Goal: Transaction & Acquisition: Purchase product/service

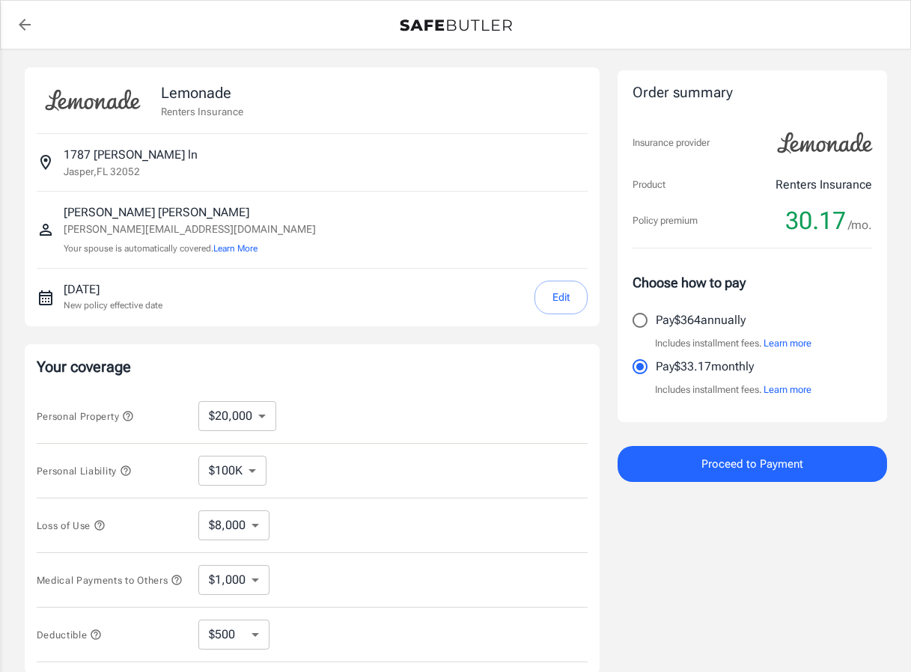
select select "20000"
select select "500"
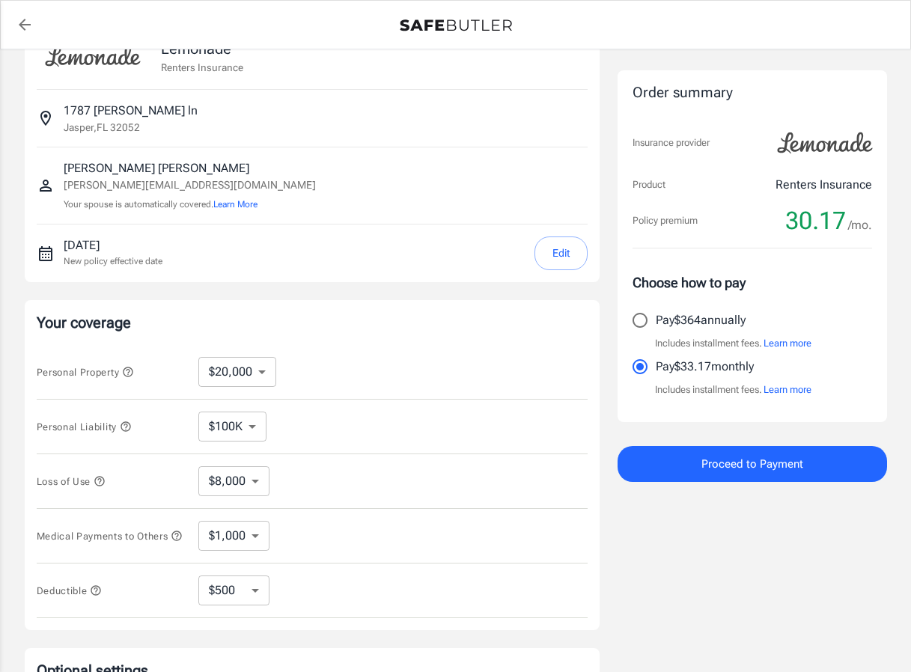
scroll to position [150, 0]
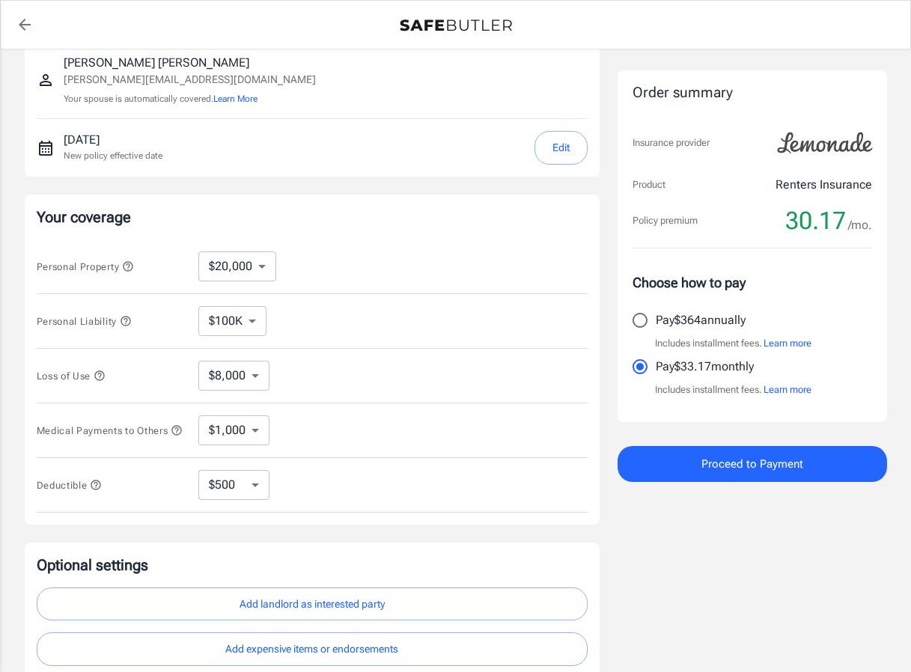
click at [248, 269] on select "$10,000 $20,000 $30,000 $40,000 $50,000 $100K" at bounding box center [237, 266] width 78 height 30
select select "40000"
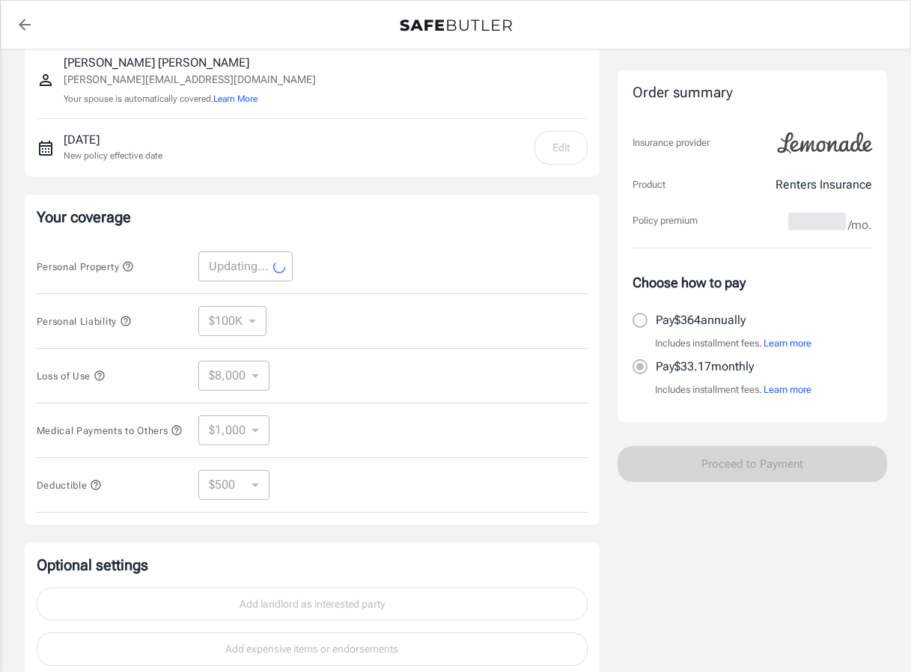
select select "40000"
select select "16000"
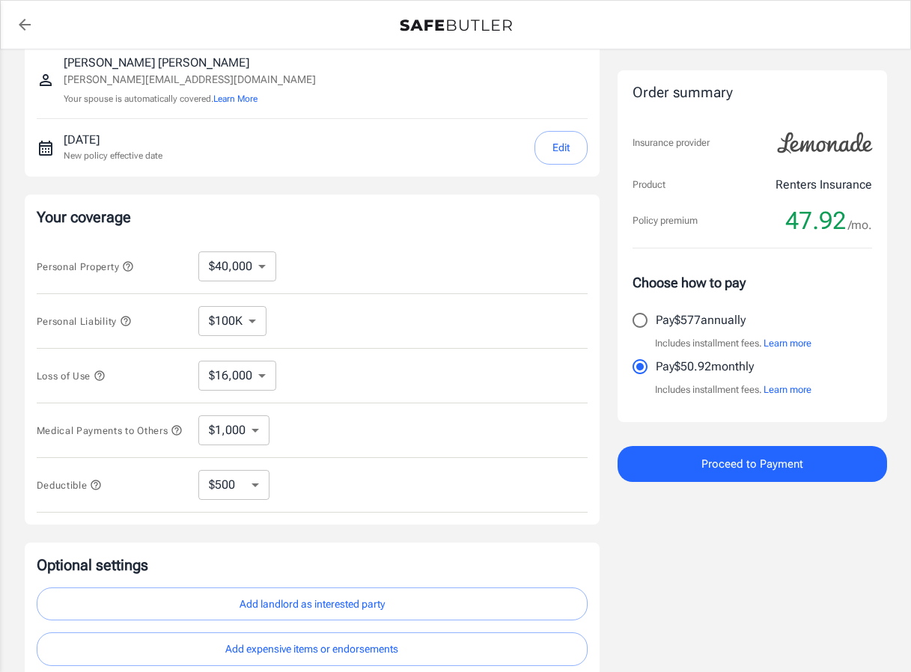
click at [251, 325] on select "$100K $200K $300K $400K $500K" at bounding box center [232, 321] width 68 height 30
click at [263, 376] on select "$16,000" at bounding box center [237, 376] width 78 height 30
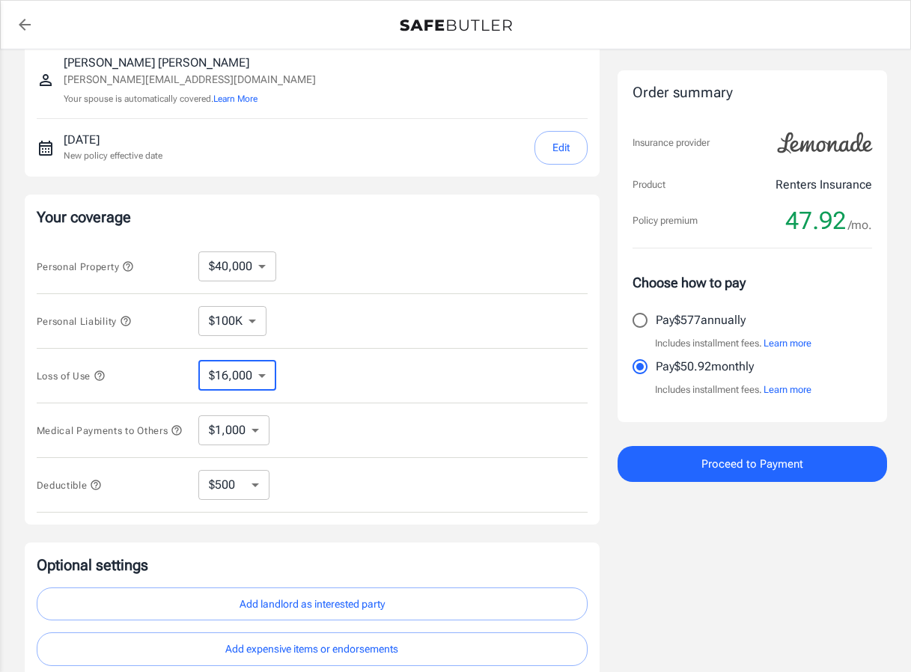
click at [97, 376] on icon "button" at bounding box center [99, 375] width 10 height 10
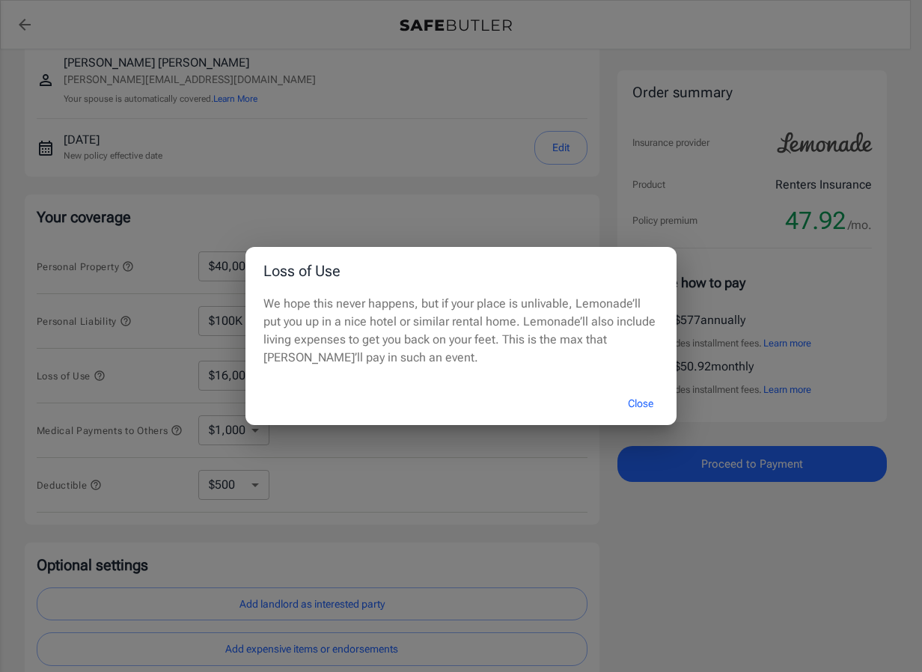
click at [644, 406] on button "Close" at bounding box center [641, 404] width 60 height 32
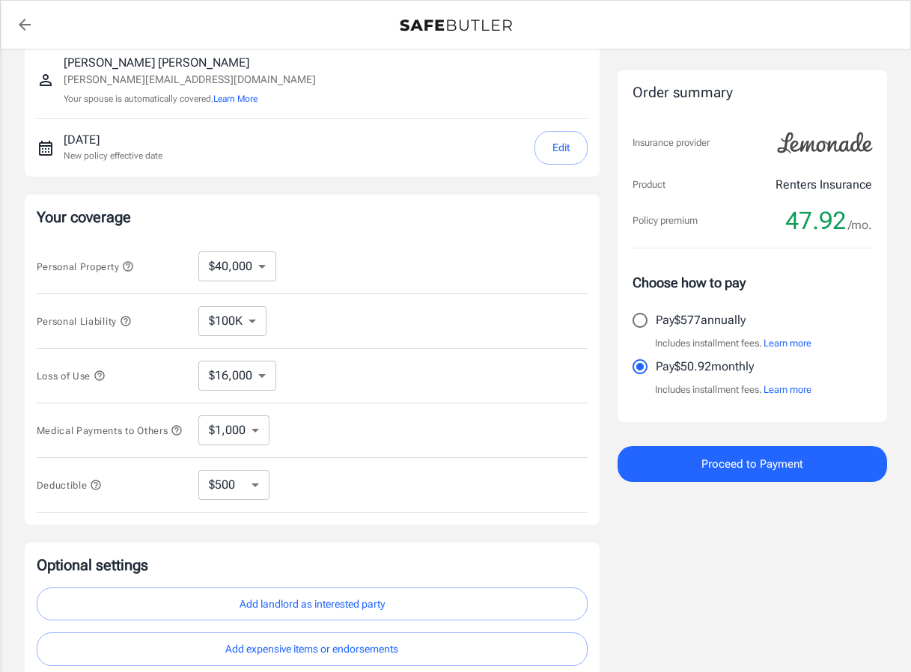
click at [269, 376] on select "$16,000" at bounding box center [237, 376] width 78 height 30
click at [171, 436] on icon "button" at bounding box center [177, 430] width 12 height 12
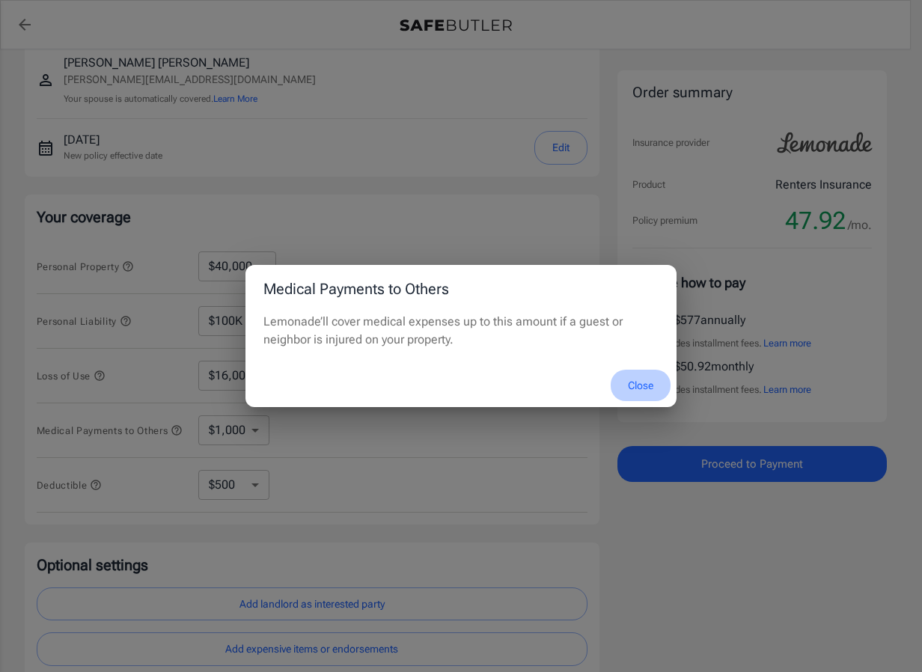
click at [641, 389] on button "Close" at bounding box center [641, 386] width 60 height 32
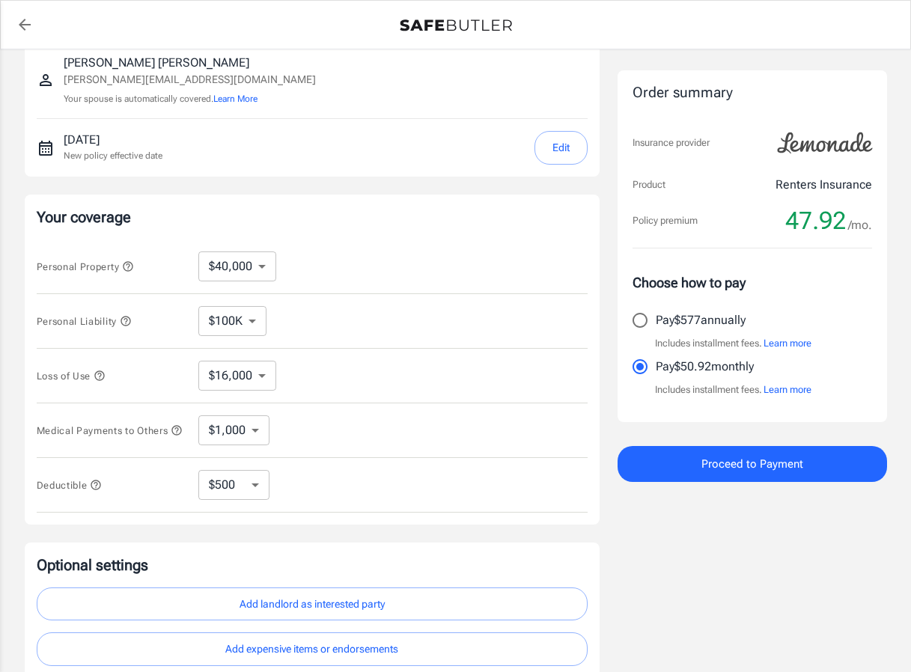
click at [92, 491] on icon "button" at bounding box center [96, 485] width 12 height 12
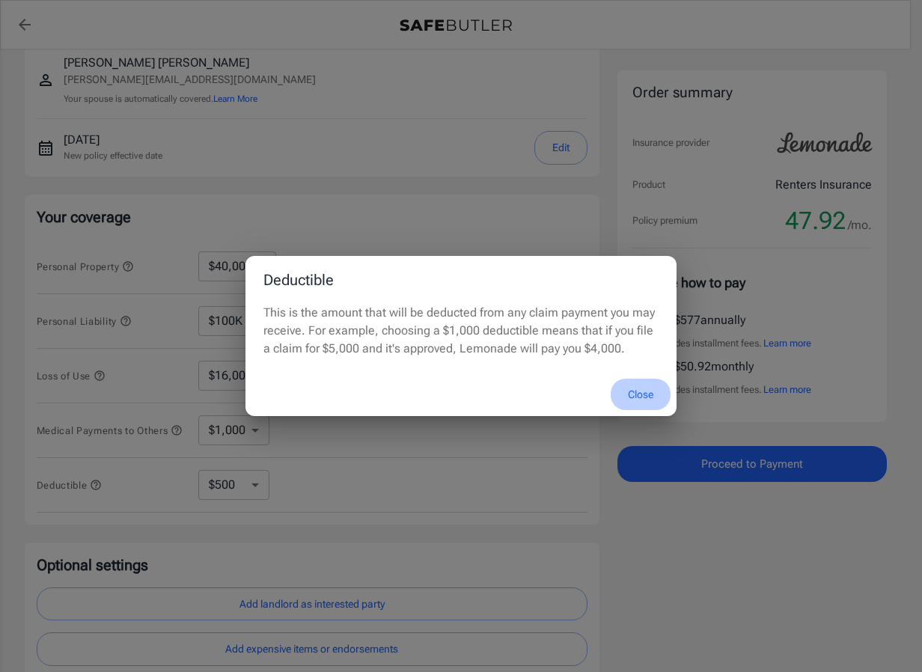
click at [638, 392] on button "Close" at bounding box center [641, 395] width 60 height 32
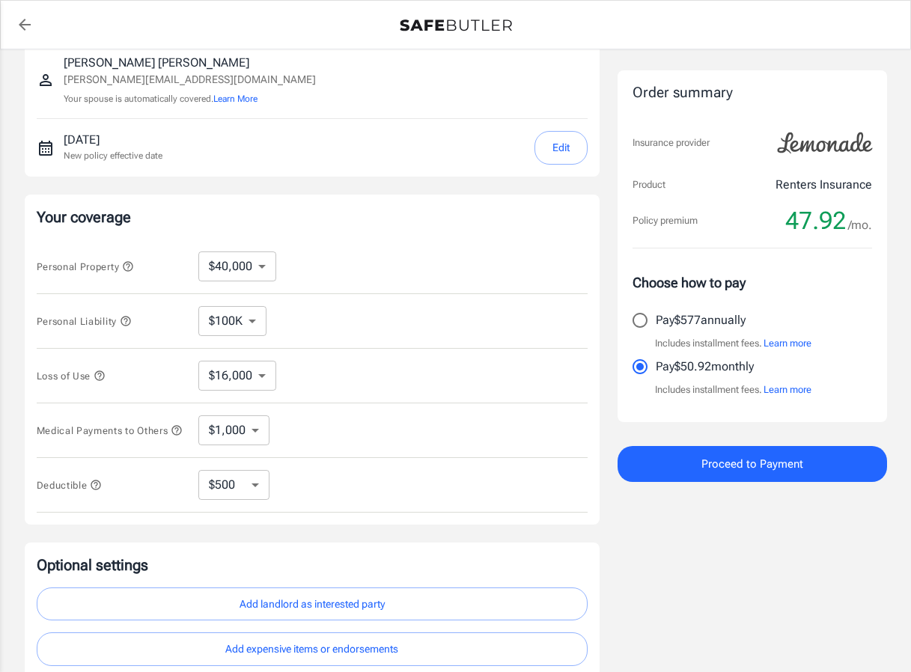
click at [251, 478] on select "$250 $500 $1,000" at bounding box center [233, 485] width 71 height 30
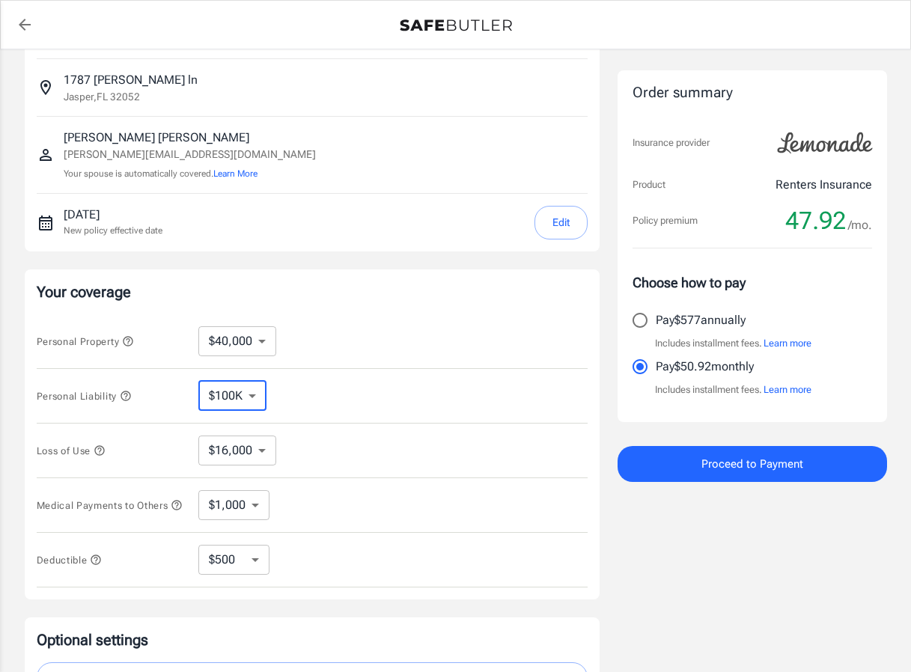
click at [239, 403] on select "$100K $200K $300K $400K $500K" at bounding box center [232, 396] width 68 height 30
click at [246, 411] on div "Personal Liability $100K $200K $300K $400K $500K ​" at bounding box center [312, 396] width 551 height 55
click at [126, 396] on icon "button" at bounding box center [126, 396] width 12 height 12
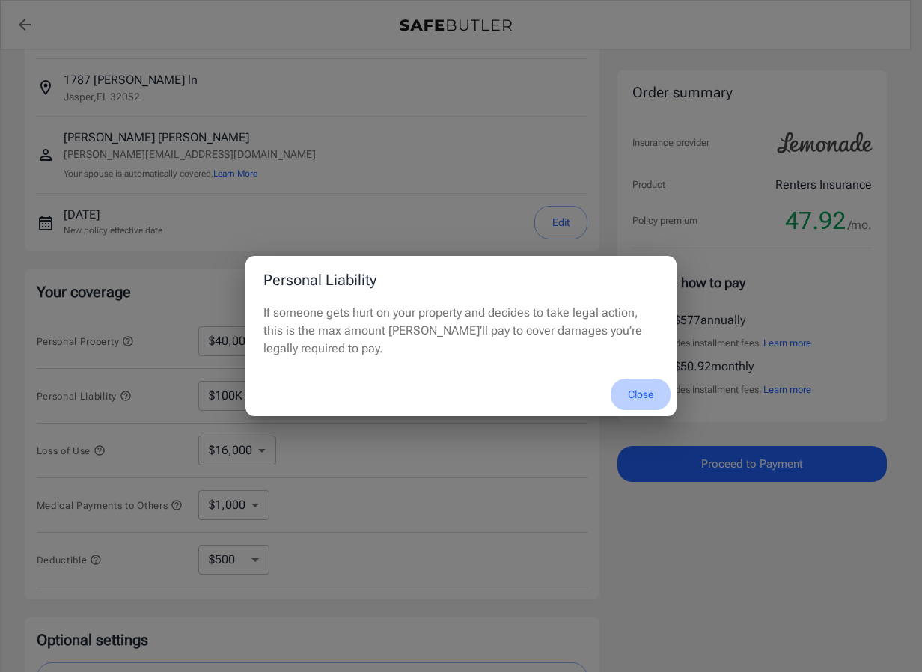
click at [635, 391] on button "Close" at bounding box center [641, 395] width 60 height 32
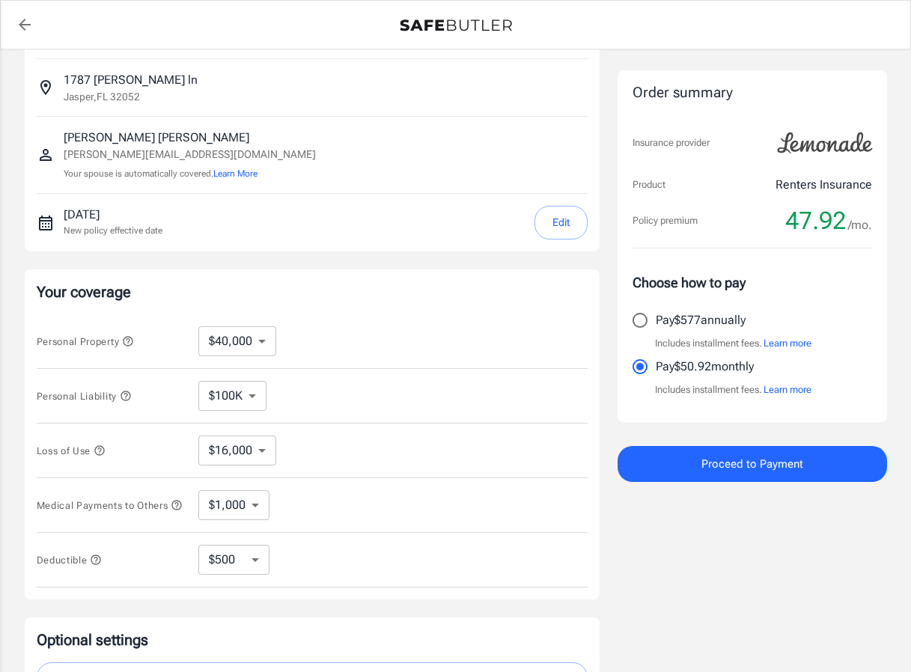
click at [272, 343] on select "$10,000 $20,000 $30,000 $40,000 $50,000 $100K" at bounding box center [237, 341] width 78 height 30
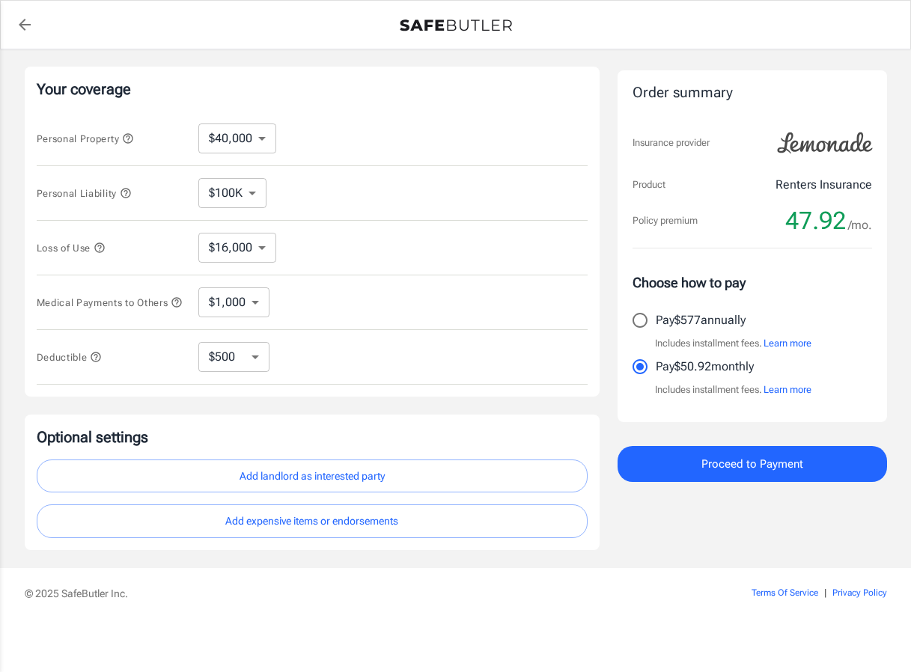
scroll to position [284, 0]
click at [766, 474] on button "Proceed to Payment" at bounding box center [751, 464] width 269 height 36
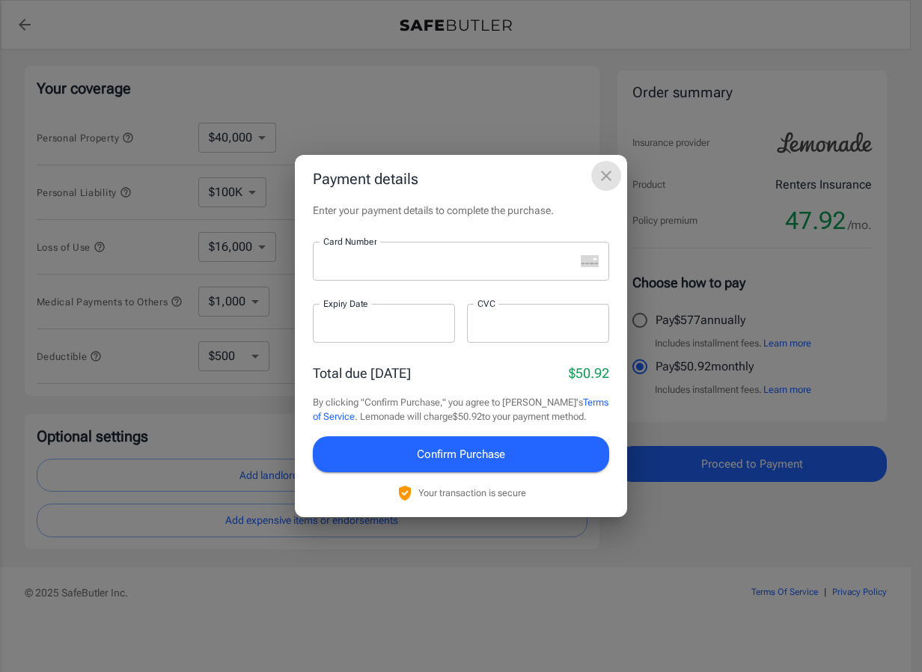
click at [607, 181] on icon "close" at bounding box center [606, 176] width 18 height 18
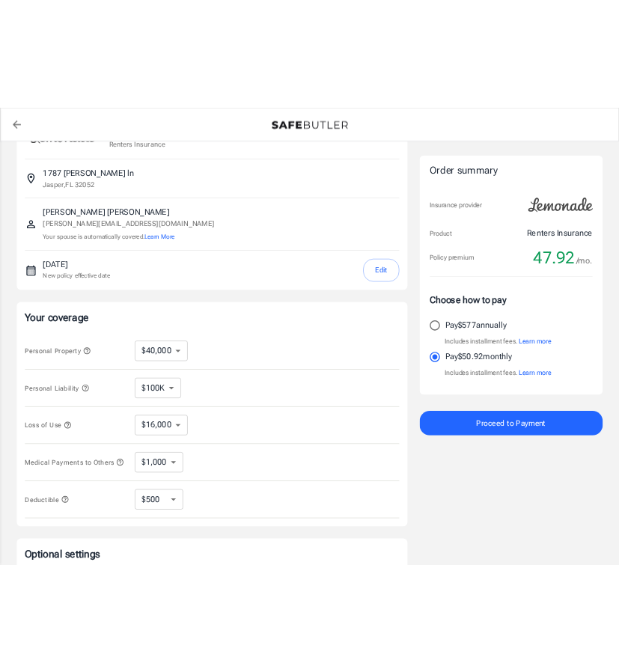
scroll to position [0, 0]
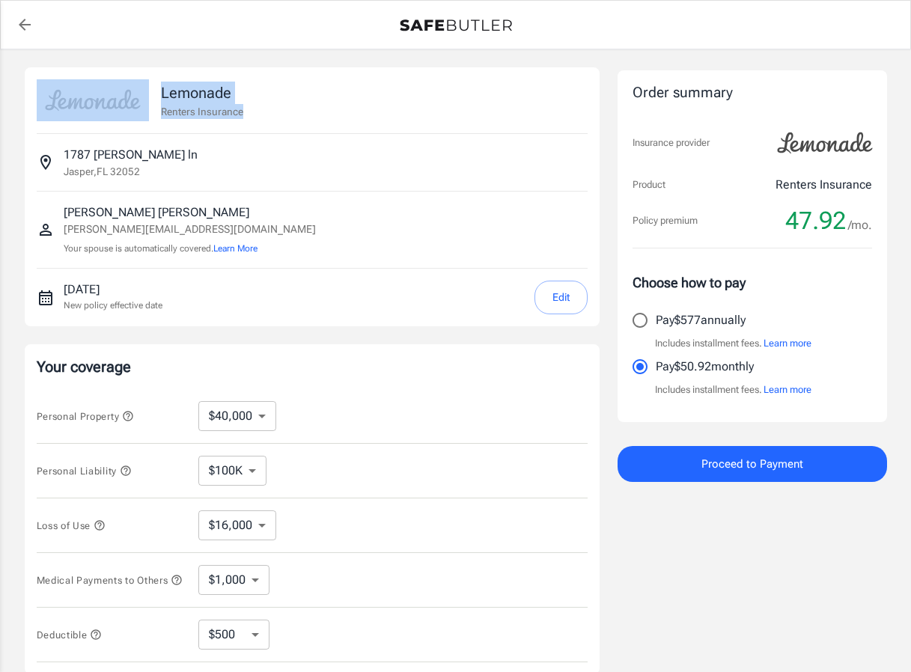
drag, startPoint x: 241, startPoint y: 112, endPoint x: 60, endPoint y: 103, distance: 181.3
click at [60, 103] on div "Lemonade Renters Insurance" at bounding box center [312, 100] width 551 height 42
